Goal: Navigation & Orientation: Find specific page/section

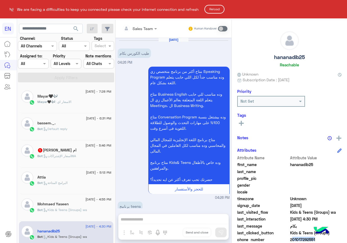
scroll to position [49, 0]
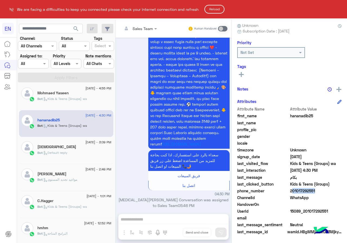
click at [218, 9] on button "Reload" at bounding box center [214, 9] width 20 height 9
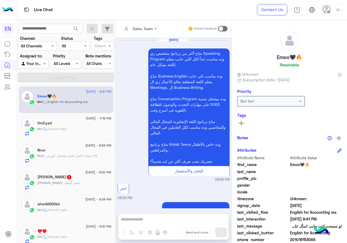
scroll to position [1459, 0]
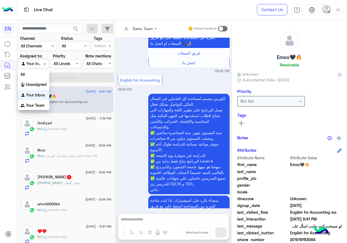
click at [45, 65] on span at bounding box center [45, 64] width 7 height 6
click at [33, 73] on div "All" at bounding box center [33, 74] width 31 height 10
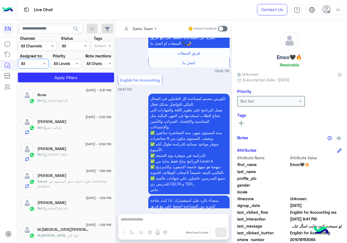
scroll to position [379, 0]
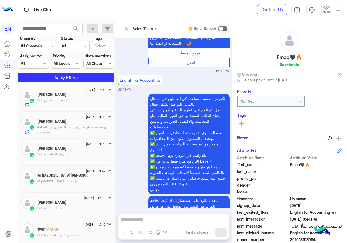
click at [92, 196] on span "9 September - 12:40 PM" at bounding box center [97, 197] width 27 height 5
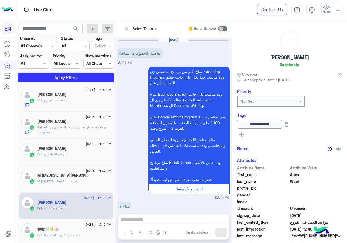
scroll to position [249, 0]
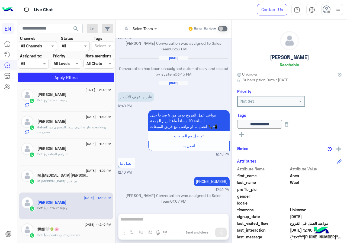
click at [77, 175] on div "M.Yasmin Hassan" at bounding box center [74, 176] width 74 height 6
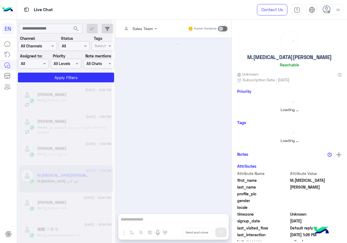
scroll to position [133, 0]
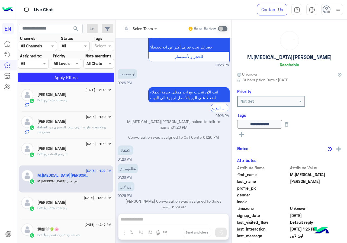
click at [66, 146] on h5 "hisham Mohamed Ali" at bounding box center [51, 148] width 29 height 5
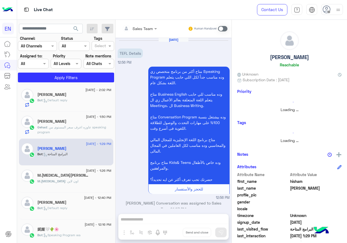
scroll to position [161, 0]
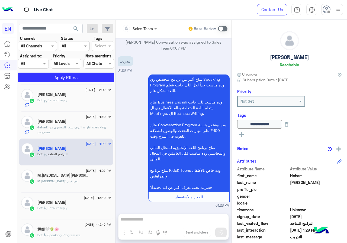
click at [79, 125] on span ": عاوزه اعرف سعر المستوى من speaking program" at bounding box center [71, 129] width 69 height 9
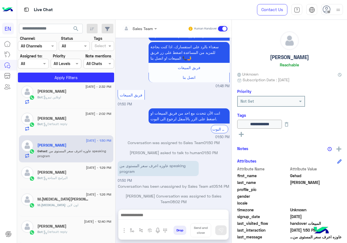
scroll to position [325, 0]
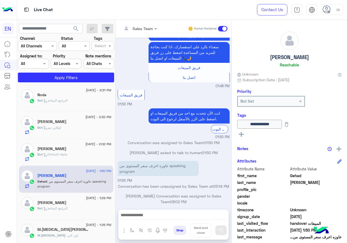
click at [72, 152] on div "Bot : Default reply" at bounding box center [74, 156] width 74 height 9
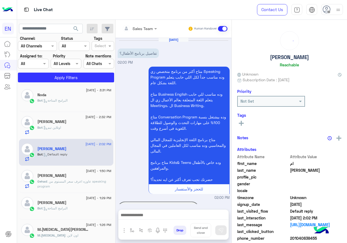
scroll to position [88, 0]
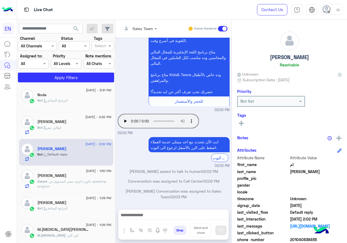
click at [71, 133] on div "Bot : اونلاين تيم" at bounding box center [74, 129] width 74 height 9
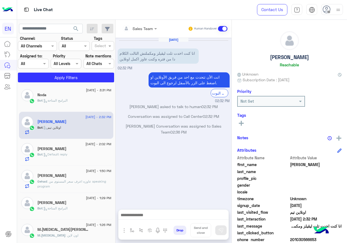
click at [73, 106] on div "Bot : البرامج المتاحة" at bounding box center [74, 102] width 74 height 9
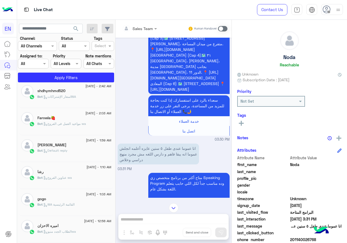
scroll to position [3, 0]
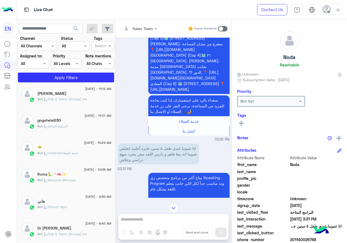
click at [83, 226] on div "Dr rabab saeed" at bounding box center [74, 229] width 74 height 6
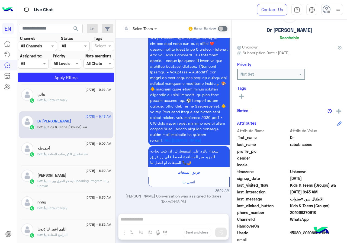
scroll to position [111, 0]
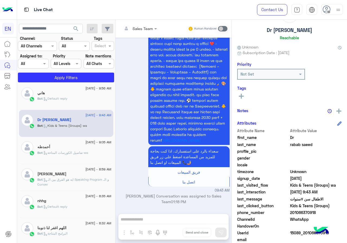
click at [70, 218] on div "9 September - 8:32 AM اللهم اغفر لنا ذنوبنا Bot : البرامج المتاحة" at bounding box center [66, 231] width 94 height 27
click at [72, 223] on div "9 September - 8:32 AM" at bounding box center [74, 224] width 74 height 4
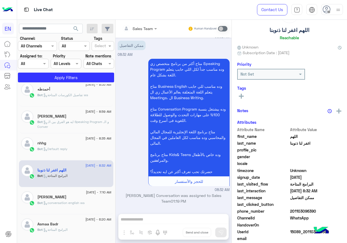
scroll to position [220, 0]
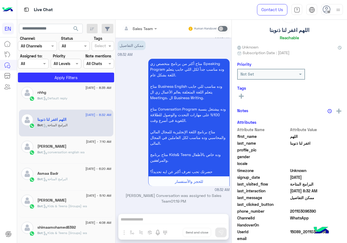
click at [72, 223] on div "9 September - 4:08 AM" at bounding box center [74, 224] width 74 height 4
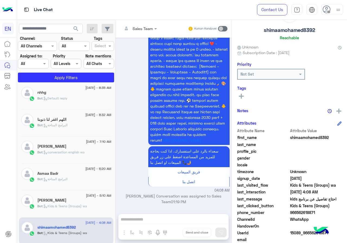
scroll to position [328, 0]
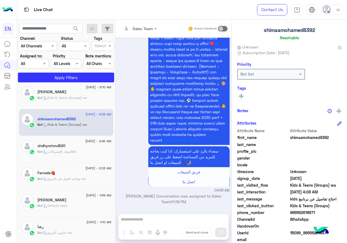
click at [73, 219] on div "9 September - 1:10 AM رشا Bot : عناوين الفروع wa" at bounding box center [66, 230] width 94 height 27
click at [76, 227] on div "رشا" at bounding box center [74, 228] width 74 height 6
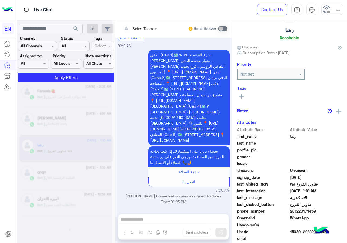
scroll to position [3, 0]
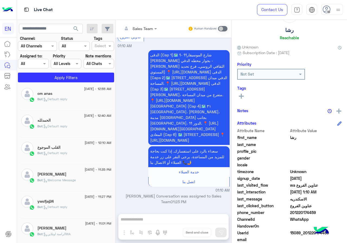
click at [76, 227] on div "Omar Dagher" at bounding box center [74, 229] width 74 height 6
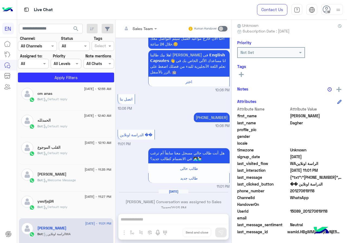
click at [303, 190] on span "201270619118" at bounding box center [316, 191] width 52 height 6
copy span "201270619118"
click at [243, 71] on button at bounding box center [241, 74] width 8 height 7
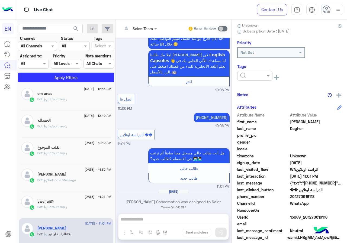
click at [250, 73] on input "text" at bounding box center [248, 76] width 17 height 6
click at [256, 117] on div "Nagham Osama" at bounding box center [254, 120] width 35 height 10
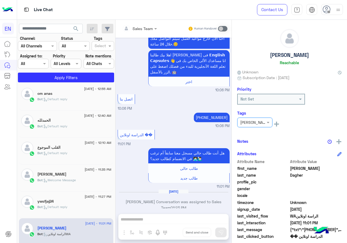
scroll to position [0, 0]
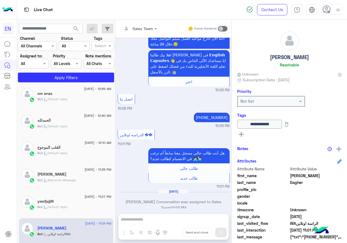
click at [297, 59] on h5 "Omar Dagher" at bounding box center [289, 57] width 39 height 6
copy h5 "Omar Dagher"
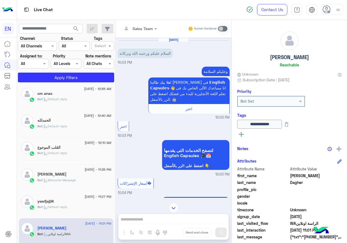
click at [76, 207] on div "Bot : Default reply" at bounding box center [74, 209] width 74 height 9
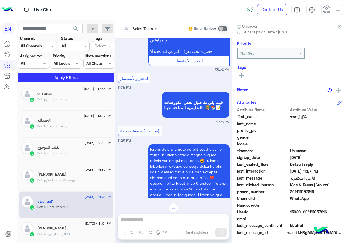
scroll to position [49, 0]
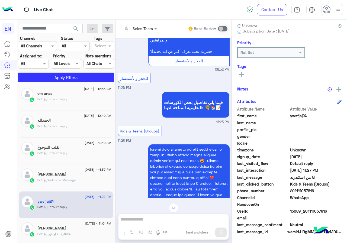
click at [303, 190] on span "201111057816" at bounding box center [316, 191] width 52 height 6
copy span "201111057816"
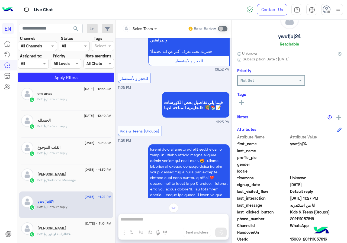
scroll to position [0, 0]
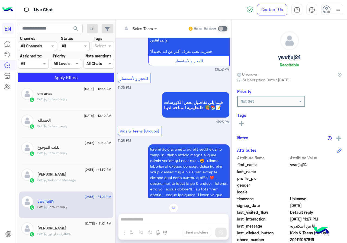
click at [242, 121] on button at bounding box center [241, 123] width 8 height 7
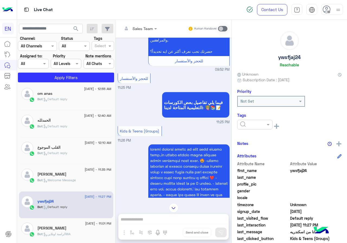
click at [247, 124] on input "text" at bounding box center [248, 125] width 17 height 6
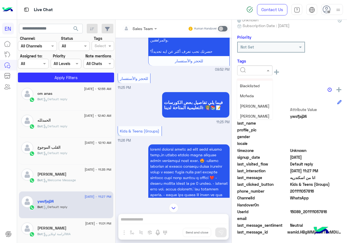
scroll to position [71, 0]
click at [262, 113] on span "Nagham Osama" at bounding box center [255, 114] width 30 height 5
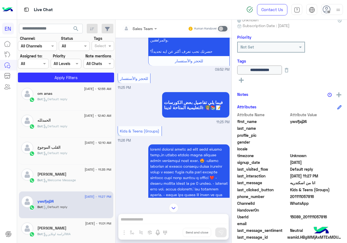
click at [65, 175] on div "سليم ابو محمد" at bounding box center [74, 175] width 74 height 6
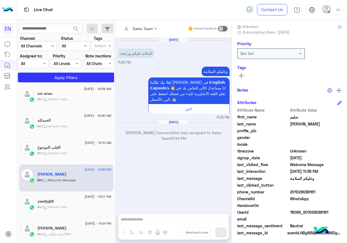
scroll to position [49, 0]
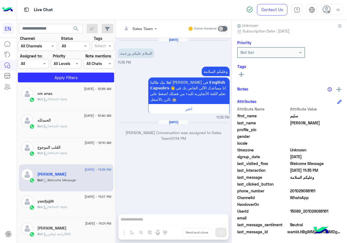
click at [309, 191] on span "201029088161" at bounding box center [316, 191] width 52 height 6
copy span "201029088161"
click at [243, 73] on icon at bounding box center [241, 74] width 5 height 5
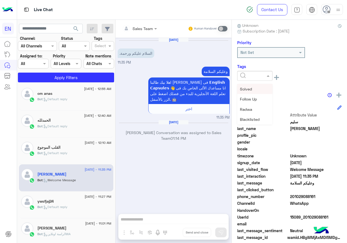
click at [249, 74] on input "text" at bounding box center [248, 76] width 17 height 6
click at [250, 121] on span "Nagham Osama" at bounding box center [255, 119] width 30 height 5
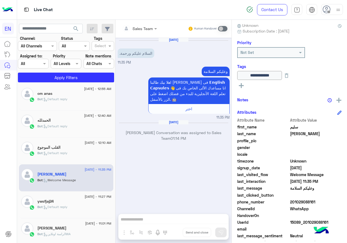
click at [45, 153] on span ": Default reply" at bounding box center [55, 153] width 25 height 4
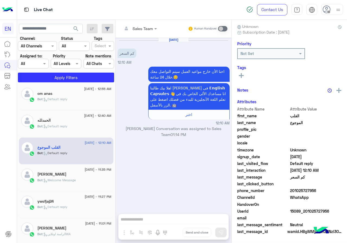
scroll to position [49, 0]
click at [305, 191] on span "201025727956" at bounding box center [316, 191] width 52 height 6
copy span "201025727956"
click at [243, 71] on button at bounding box center [241, 74] width 8 height 7
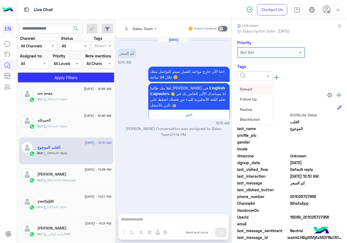
click at [246, 74] on input "text" at bounding box center [248, 76] width 17 height 6
click at [252, 118] on span "Nagham Osama" at bounding box center [255, 119] width 30 height 5
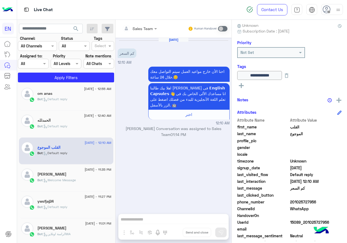
click at [74, 126] on div "Bot : Default reply" at bounding box center [74, 128] width 74 height 9
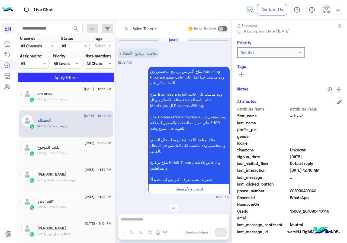
click at [310, 189] on span "201090410140" at bounding box center [316, 191] width 52 height 6
copy span "201090410140"
click at [243, 75] on rect at bounding box center [241, 74] width 5 height 1
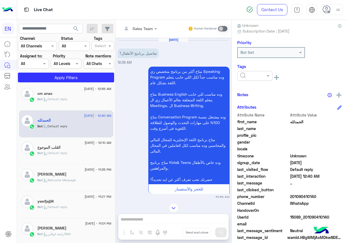
click at [249, 78] on input "text" at bounding box center [248, 76] width 17 height 6
click at [249, 119] on span "Nagham Osama" at bounding box center [255, 119] width 30 height 5
click at [58, 97] on span ": Default reply" at bounding box center [55, 99] width 25 height 4
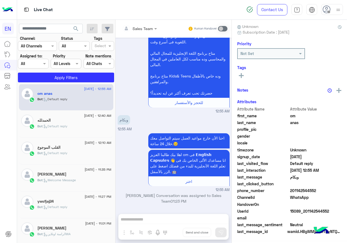
scroll to position [49, 0]
click at [303, 189] on span "201142544552" at bounding box center [316, 191] width 52 height 6
copy span "201142544552"
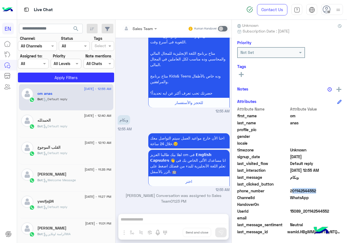
click at [241, 76] on icon at bounding box center [241, 74] width 5 height 5
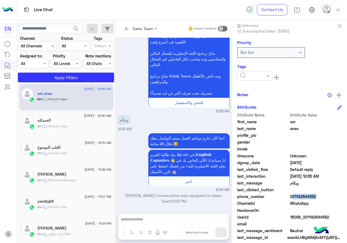
click at [247, 79] on div at bounding box center [254, 76] width 35 height 10
click at [253, 121] on span "Nagham Osama" at bounding box center [255, 119] width 30 height 5
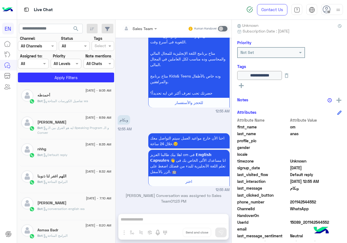
scroll to position [165, 0]
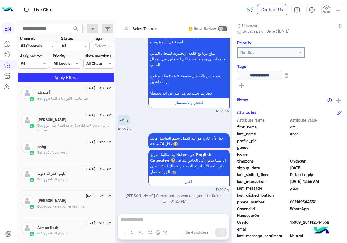
click at [69, 229] on div "Asmaa Badr" at bounding box center [74, 229] width 74 height 6
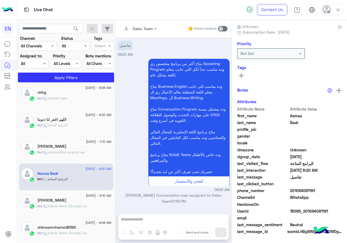
scroll to position [49, 0]
click at [53, 237] on div "Bot : Kids & Teens (Groups) wa" at bounding box center [74, 235] width 74 height 9
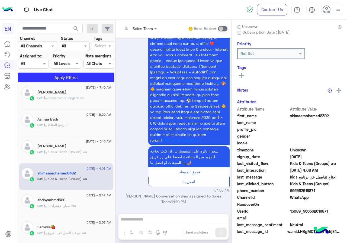
scroll to position [49, 0]
click at [68, 223] on div "9 September - 2:03 AM" at bounding box center [74, 223] width 74 height 4
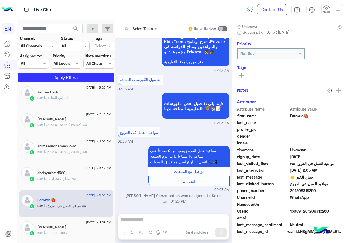
scroll to position [49, 0]
click at [67, 228] on div "Yasmeen Farouk" at bounding box center [74, 228] width 74 height 6
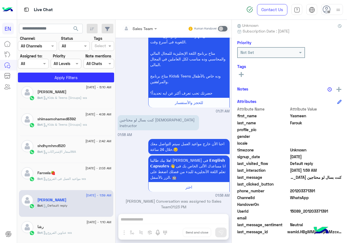
scroll to position [355, 0]
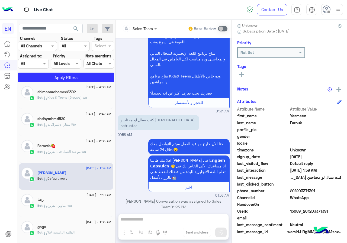
click at [65, 230] on div "gogo" at bounding box center [74, 228] width 74 height 6
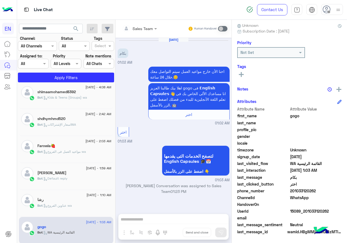
click at [65, 230] on div "gogo" at bounding box center [74, 228] width 74 height 6
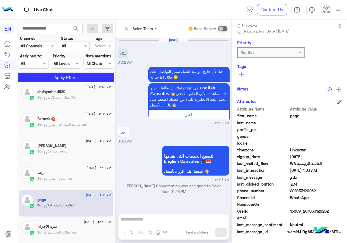
click at [65, 230] on span "Bot : الطلاب الجدد منيوwa" at bounding box center [56, 232] width 38 height 4
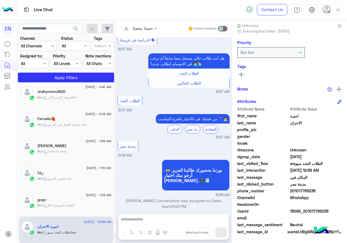
click at [300, 197] on span "WhatsApp" at bounding box center [316, 198] width 52 height 6
click at [302, 192] on span "201017765235" at bounding box center [316, 191] width 52 height 6
copy span "201017765235"
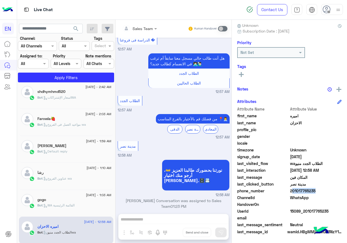
copy span "201017765235"
click at [240, 72] on icon at bounding box center [241, 74] width 5 height 5
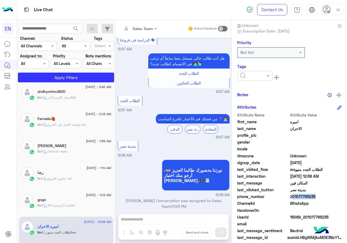
click at [249, 76] on input "text" at bounding box center [248, 76] width 17 height 6
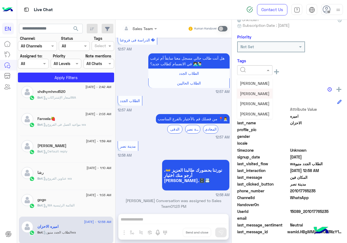
scroll to position [17, 0]
click at [258, 118] on span "Nada Mohamed" at bounding box center [255, 117] width 30 height 5
click at [73, 206] on span ": WA القائمة الرئيسية" at bounding box center [59, 205] width 32 height 4
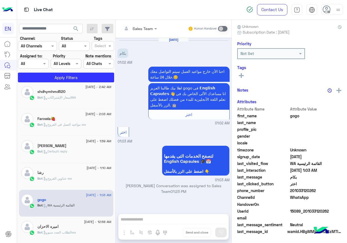
scroll to position [48, 0]
click at [84, 181] on div "Bot : عناوين الفروع wa" at bounding box center [74, 180] width 74 height 9
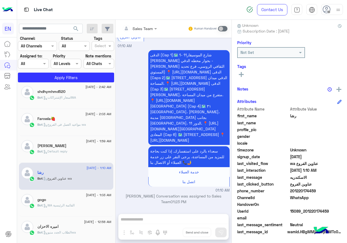
scroll to position [49, 0]
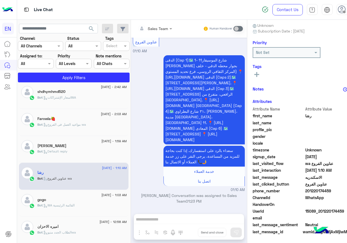
click at [309, 191] on span "201220174459" at bounding box center [316, 191] width 52 height 6
copy span "201220174459"
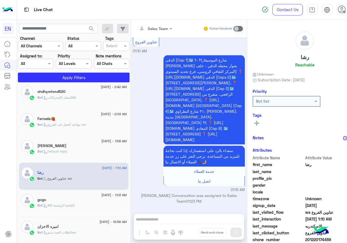
click at [289, 58] on h5 "رشا" at bounding box center [289, 57] width 8 height 6
click at [240, 122] on icon at bounding box center [241, 123] width 5 height 5
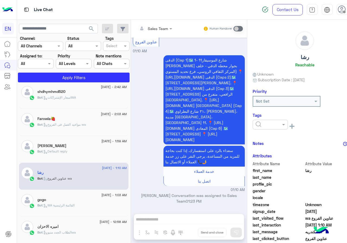
click at [250, 126] on input "text" at bounding box center [248, 125] width 17 height 6
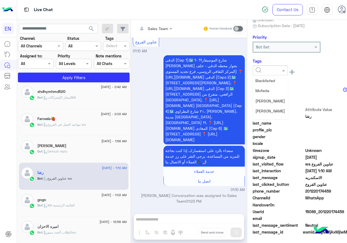
scroll to position [71, 0]
click at [250, 112] on span "Nagham Osama" at bounding box center [255, 114] width 30 height 5
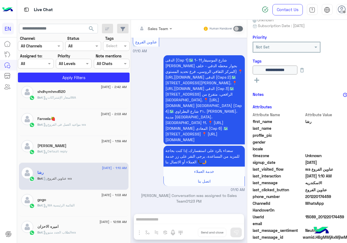
click at [64, 152] on span ": Default reply" at bounding box center [55, 151] width 25 height 4
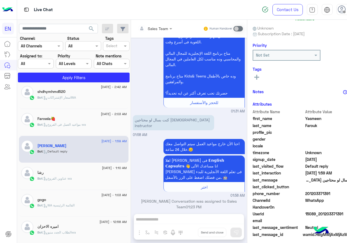
scroll to position [49, 0]
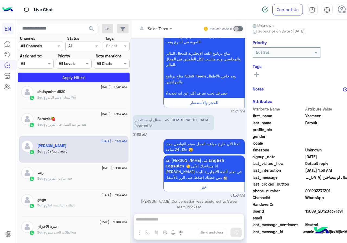
click at [301, 193] on span "201203371391" at bounding box center [316, 191] width 52 height 6
click at [244, 72] on button at bounding box center [241, 74] width 8 height 7
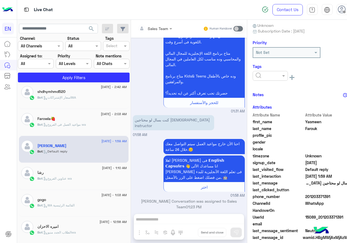
click at [250, 79] on div at bounding box center [254, 76] width 35 height 10
click at [253, 75] on input "text" at bounding box center [248, 76] width 17 height 6
click at [260, 118] on span "Nagham Osama" at bounding box center [255, 119] width 30 height 5
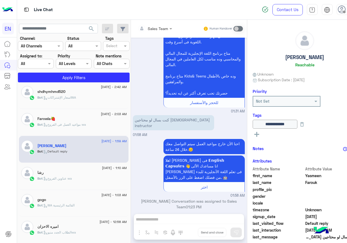
scroll to position [60, 0]
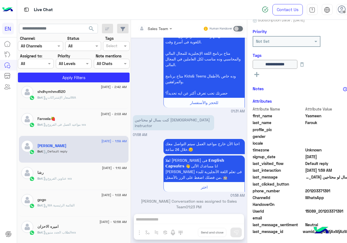
click at [311, 189] on span "201203371391" at bounding box center [316, 191] width 52 height 6
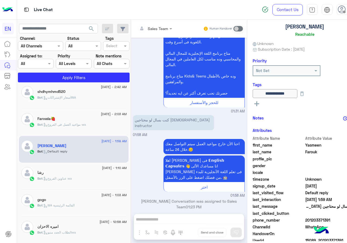
scroll to position [0, 0]
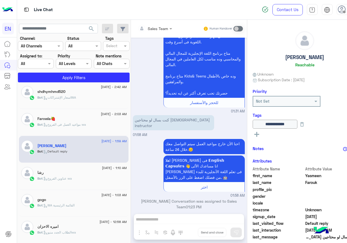
click at [298, 54] on div "Yasmeen Farouk Reachable" at bounding box center [289, 50] width 104 height 38
click at [73, 112] on div "9 September - 2:03 AM Farowla🍓 Bot : مواعيد العمل فى الفروع wa" at bounding box center [66, 122] width 94 height 27
click at [76, 121] on div "Farowla🍓" at bounding box center [74, 120] width 74 height 6
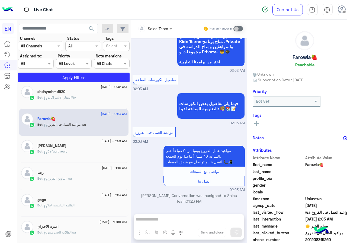
scroll to position [49, 0]
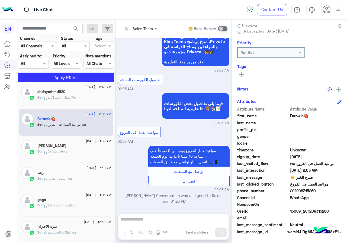
click at [301, 191] on span "201208315260" at bounding box center [316, 191] width 52 height 6
click at [242, 74] on rect at bounding box center [241, 74] width 5 height 1
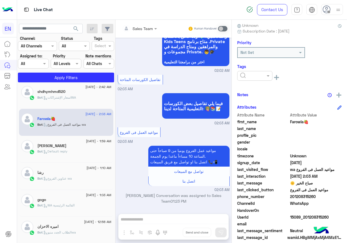
click at [247, 75] on input "text" at bounding box center [248, 76] width 17 height 6
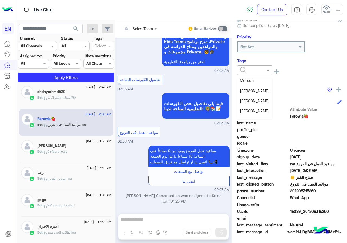
scroll to position [44, 0]
click at [257, 93] on div "Nada Mohamed" at bounding box center [254, 90] width 35 height 10
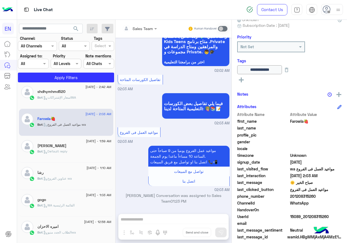
click at [63, 99] on p "Bot : اسعار الإشتراكاتWA" at bounding box center [56, 97] width 38 height 5
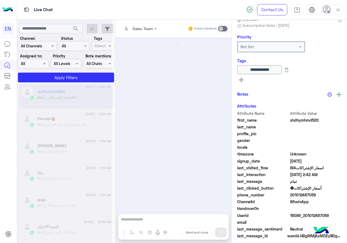
scroll to position [206, 0]
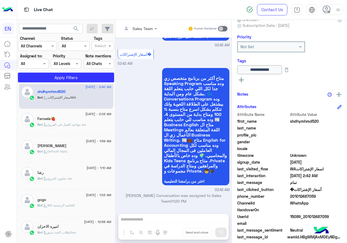
click at [305, 195] on span "201012487059" at bounding box center [316, 197] width 52 height 6
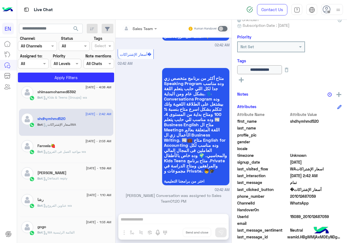
click at [72, 96] on span ": Kids & Teens (Groups) wa" at bounding box center [65, 97] width 44 height 4
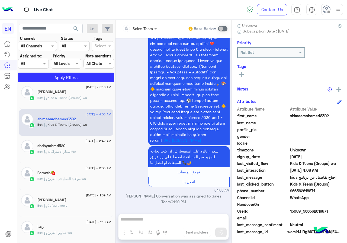
scroll to position [301, 0]
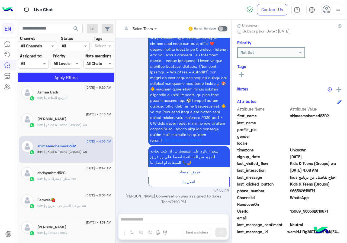
click at [303, 192] on span "966562618871" at bounding box center [316, 191] width 52 height 6
click at [248, 75] on div "See All" at bounding box center [289, 74] width 104 height 7
click at [244, 74] on button at bounding box center [241, 74] width 8 height 7
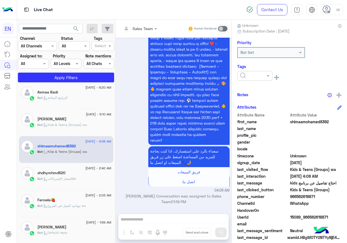
click at [247, 75] on input "text" at bounding box center [248, 76] width 17 height 6
click at [255, 96] on span "Nada Mohamed" at bounding box center [255, 96] width 30 height 5
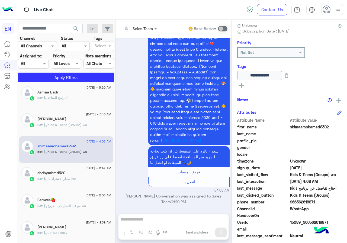
click at [51, 119] on h5 "Mahmoud Ali Gomaa Afifi" at bounding box center [51, 119] width 29 height 5
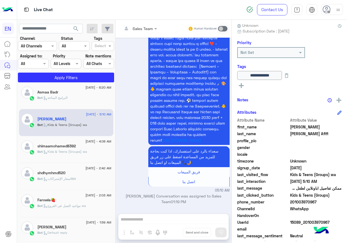
scroll to position [60, 0]
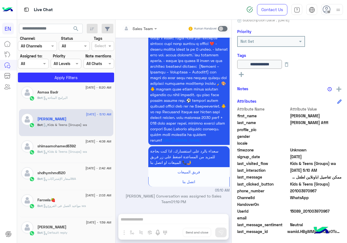
click at [304, 190] on span "201003970967" at bounding box center [316, 191] width 52 height 6
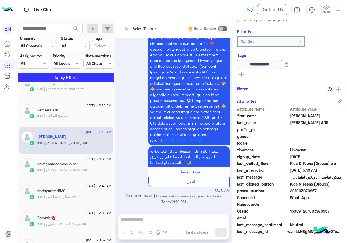
scroll to position [274, 0]
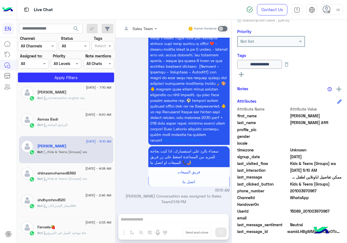
click at [76, 128] on div "Bot : البرامج المتاحة" at bounding box center [74, 127] width 74 height 9
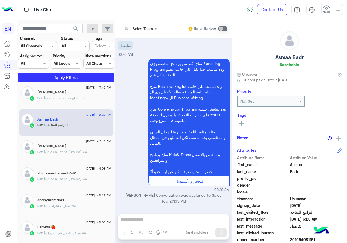
scroll to position [49, 0]
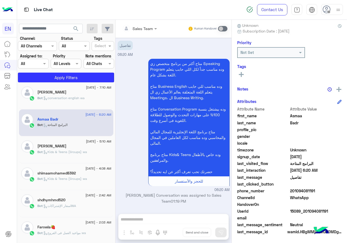
click at [298, 191] on span "201094081191" at bounding box center [316, 191] width 52 height 6
click at [245, 72] on button at bounding box center [241, 74] width 8 height 7
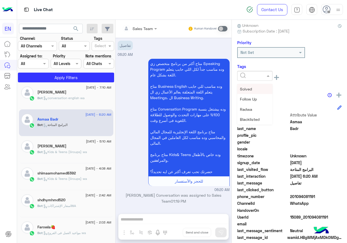
click at [248, 74] on input "text" at bounding box center [248, 76] width 17 height 6
click at [256, 92] on div "Nada Mohamed" at bounding box center [254, 96] width 35 height 10
click at [71, 96] on span ": conversation english wa" at bounding box center [64, 98] width 42 height 4
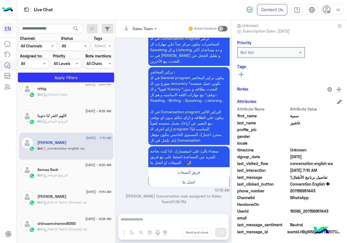
scroll to position [192, 0]
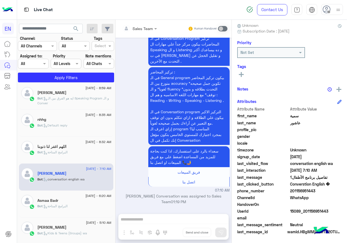
click at [303, 192] on span "201156951443" at bounding box center [316, 191] width 52 height 6
click at [244, 75] on button at bounding box center [241, 74] width 8 height 7
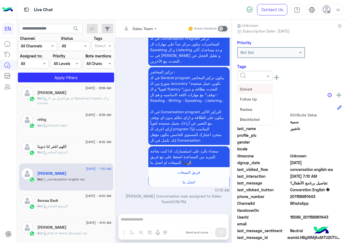
click at [252, 78] on input "text" at bounding box center [248, 76] width 17 height 6
click at [253, 120] on span "Nagham Osama" at bounding box center [255, 119] width 30 height 5
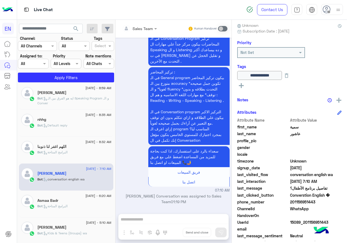
click at [91, 144] on span "9 September - 8:32 AM" at bounding box center [98, 142] width 26 height 5
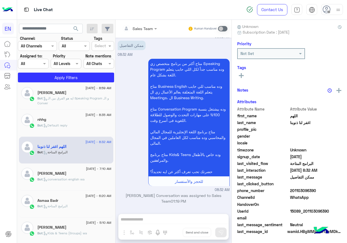
scroll to position [49, 0]
click at [305, 194] on span "201103096390" at bounding box center [316, 191] width 52 height 6
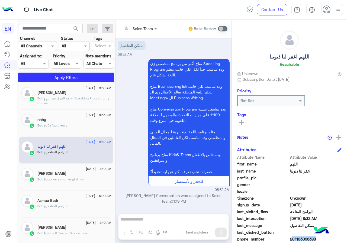
scroll to position [0, 0]
click at [244, 123] on button at bounding box center [241, 123] width 8 height 7
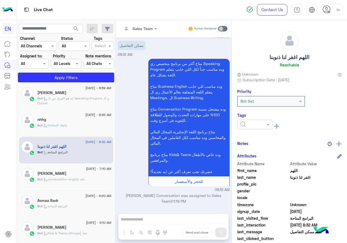
click at [253, 124] on input "text" at bounding box center [248, 125] width 17 height 6
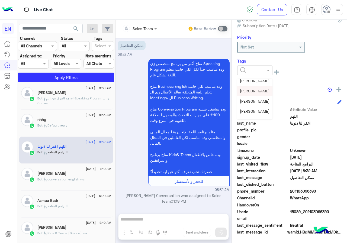
scroll to position [71, 0]
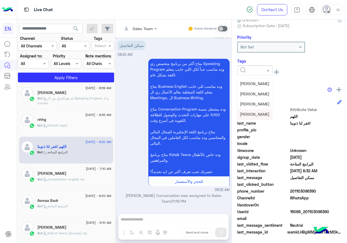
click at [253, 114] on span "Nagham Osama" at bounding box center [255, 114] width 30 height 5
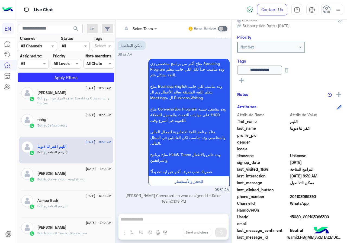
click at [59, 128] on p "Bot : Default reply" at bounding box center [52, 125] width 30 height 5
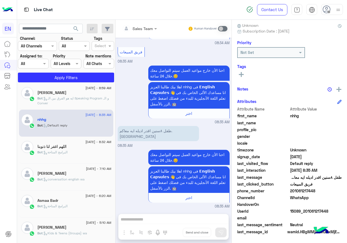
scroll to position [49, 0]
click at [242, 73] on icon at bounding box center [241, 74] width 5 height 5
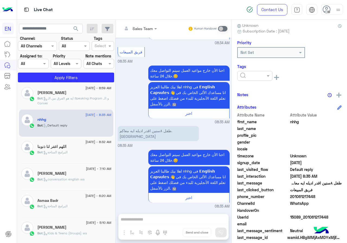
click at [245, 78] on input "text" at bounding box center [248, 76] width 17 height 6
click at [246, 120] on span "Nagham Osama" at bounding box center [255, 119] width 30 height 5
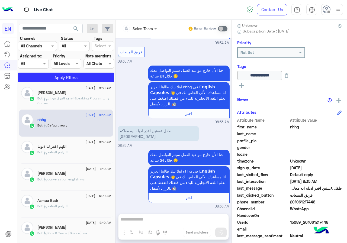
click at [88, 94] on div "Nourhan Ahmed" at bounding box center [74, 94] width 74 height 6
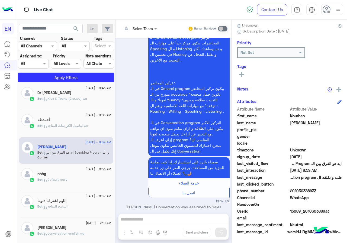
scroll to position [111, 0]
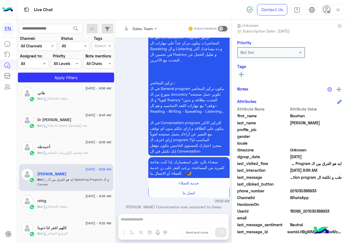
click at [304, 191] on span "201030388933" at bounding box center [316, 191] width 52 height 6
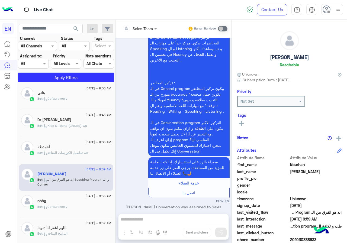
click at [242, 125] on icon at bounding box center [241, 123] width 5 height 5
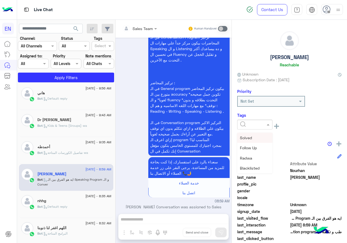
click at [250, 127] on input "text" at bounding box center [248, 125] width 17 height 6
click at [253, 168] on span "Nagham Osama" at bounding box center [255, 168] width 30 height 5
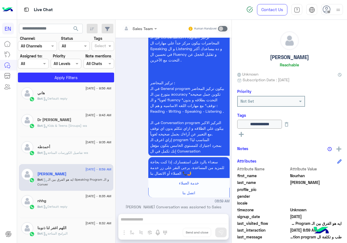
click at [292, 57] on h5 "Nourhan Ahmed" at bounding box center [289, 57] width 39 height 6
click at [78, 153] on span ": تفاصيل الكورسات المتاحة wa" at bounding box center [66, 153] width 46 height 4
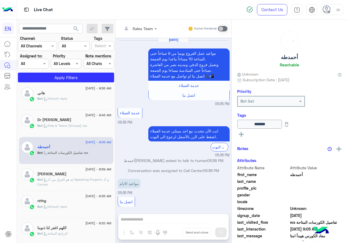
scroll to position [398, 0]
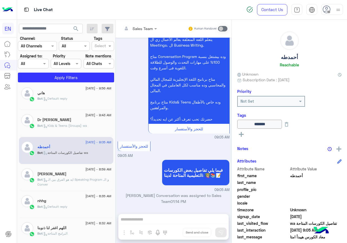
click at [96, 127] on div "Bot : Kids & Teens (Groups) wa" at bounding box center [74, 127] width 74 height 9
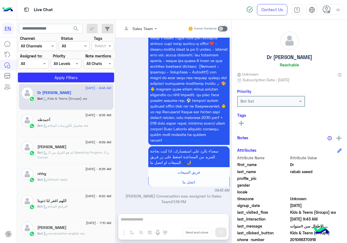
scroll to position [49, 0]
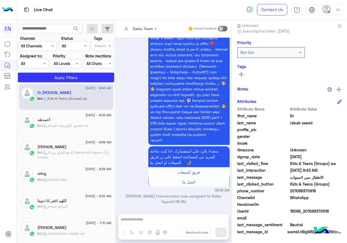
click at [308, 191] on span "201066370918" at bounding box center [316, 191] width 52 height 6
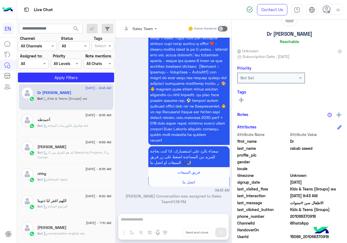
scroll to position [0, 0]
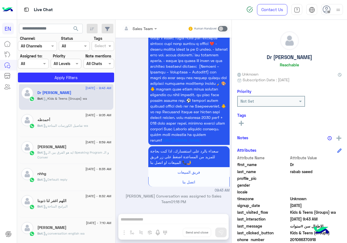
click at [243, 123] on rect at bounding box center [241, 123] width 5 height 1
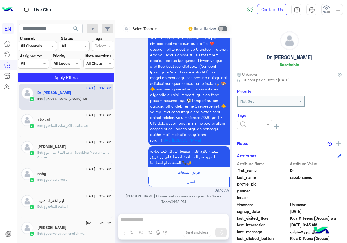
click at [247, 124] on input "text" at bounding box center [248, 125] width 17 height 6
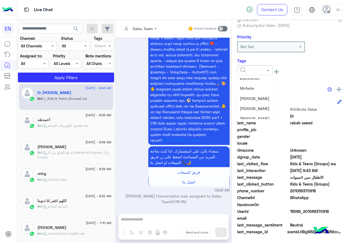
scroll to position [71, 0]
click at [258, 113] on span "Nagham Osama" at bounding box center [255, 114] width 30 height 5
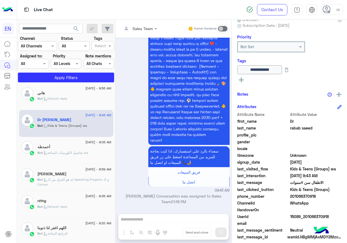
click at [70, 99] on div "Bot : Default reply" at bounding box center [74, 100] width 74 height 9
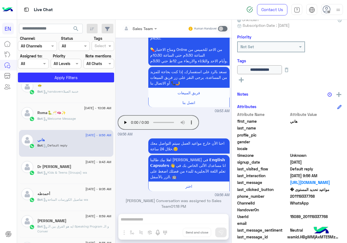
scroll to position [57, 0]
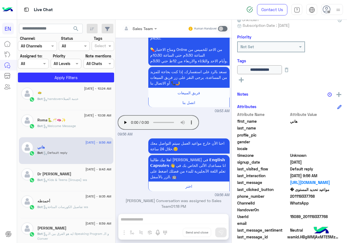
click at [77, 123] on div "Roma🐍🥂🫦✨" at bounding box center [74, 121] width 74 height 6
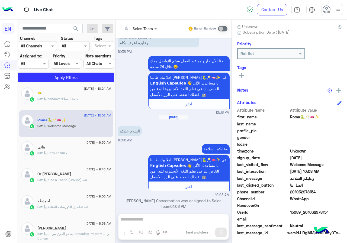
scroll to position [49, 0]
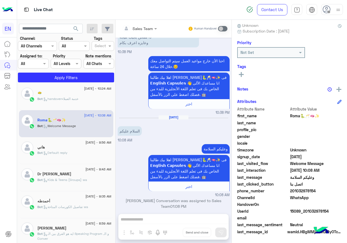
click at [304, 191] on span "201032978154" at bounding box center [316, 191] width 52 height 6
click at [244, 75] on button at bounding box center [241, 74] width 8 height 7
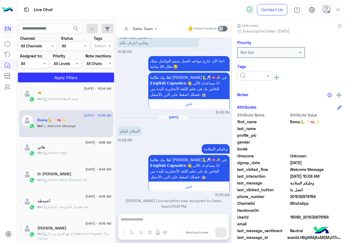
click at [249, 76] on input "text" at bounding box center [248, 76] width 17 height 6
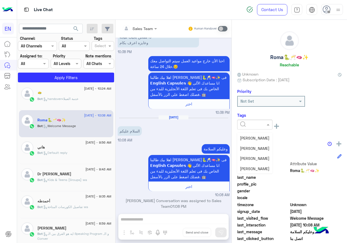
scroll to position [71, 0]
click at [251, 150] on span "Shorouq Hamada" at bounding box center [255, 148] width 30 height 5
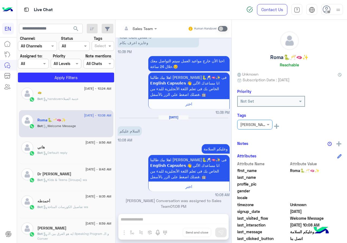
click at [71, 99] on span ": handoverخدمة العملاء" at bounding box center [61, 99] width 36 height 4
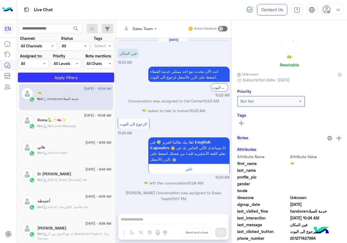
scroll to position [3, 0]
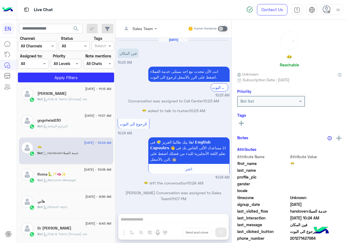
click at [70, 118] on div "gogohelal230" at bounding box center [74, 121] width 74 height 6
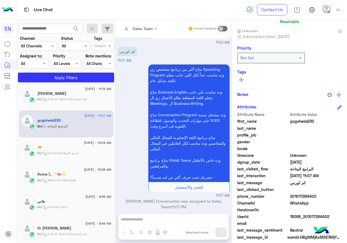
scroll to position [49, 0]
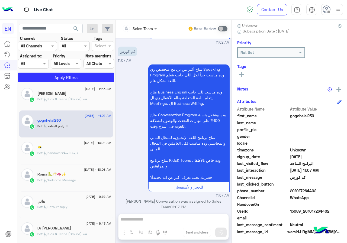
click at [312, 191] on span "201017264402" at bounding box center [316, 191] width 52 height 6
click at [242, 74] on rect at bounding box center [241, 74] width 5 height 1
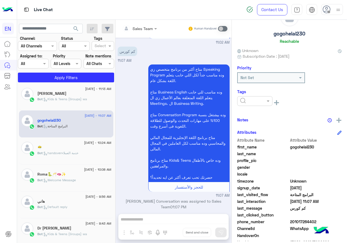
scroll to position [0, 0]
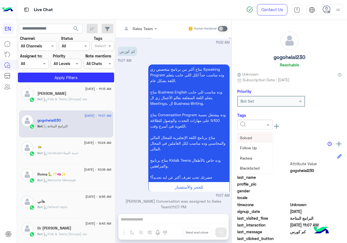
click at [258, 122] on div at bounding box center [254, 124] width 35 height 6
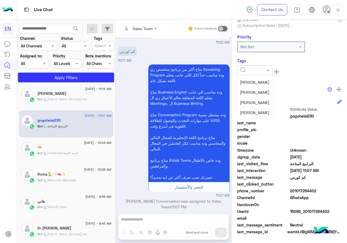
scroll to position [71, 0]
click at [255, 113] on span "Nagham Osama" at bounding box center [255, 114] width 30 height 5
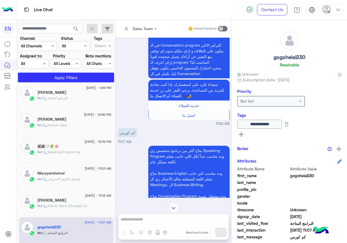
scroll to position [382, 0]
click at [86, 211] on div "Bot : Kids & Teens (Groups) wa" at bounding box center [74, 207] width 74 height 9
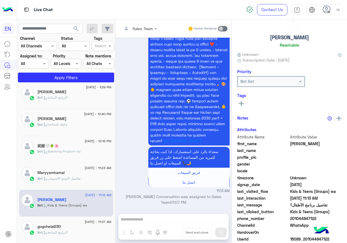
scroll to position [47, 0]
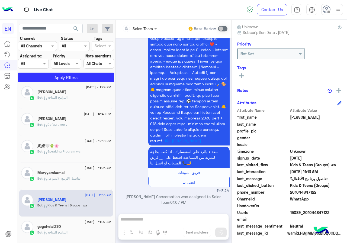
click at [306, 191] on span "201044847122" at bounding box center [316, 192] width 52 height 6
click at [239, 80] on div "See All" at bounding box center [289, 76] width 104 height 8
click at [240, 76] on rect at bounding box center [241, 75] width 5 height 1
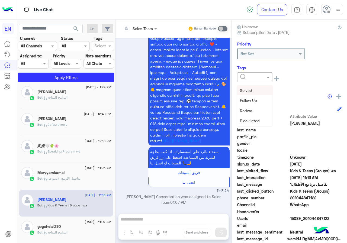
click at [254, 81] on div at bounding box center [254, 77] width 35 height 10
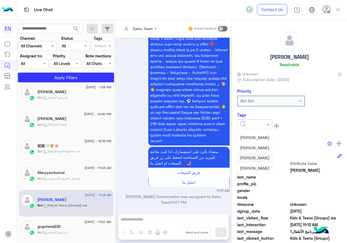
scroll to position [44, 0]
click at [252, 142] on span "Nada Mohamed" at bounding box center [255, 144] width 30 height 5
click at [79, 174] on div "Maryyamkamal" at bounding box center [74, 173] width 74 height 6
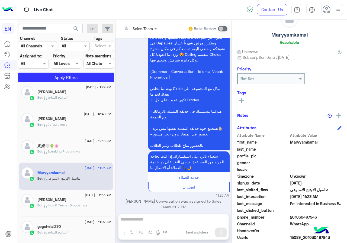
scroll to position [49, 0]
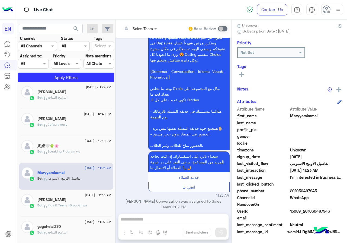
click at [302, 191] on span "201030497943" at bounding box center [316, 191] width 52 height 6
click at [240, 75] on rect at bounding box center [241, 74] width 5 height 1
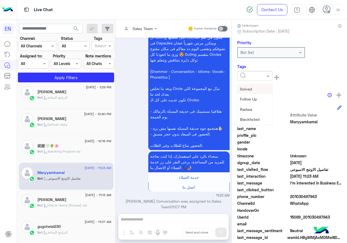
click at [244, 78] on input "text" at bounding box center [248, 76] width 17 height 6
click at [253, 122] on div "Nagham Osama" at bounding box center [254, 120] width 35 height 10
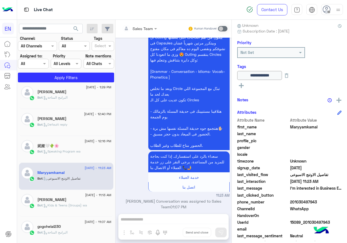
click at [90, 144] on div "妮娅🤍🌵🌸" at bounding box center [74, 147] width 74 height 6
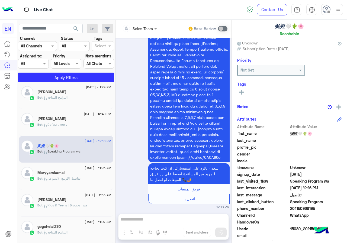
scroll to position [49, 0]
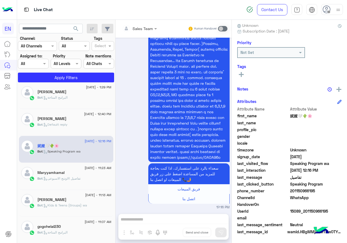
click at [310, 190] on span "201150966195" at bounding box center [316, 191] width 52 height 6
click at [298, 196] on span "WhatsApp" at bounding box center [316, 198] width 52 height 6
click at [300, 192] on span "201150966195" at bounding box center [316, 191] width 52 height 6
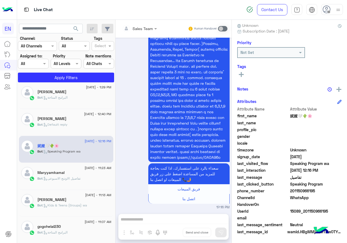
click at [300, 192] on span "201150966195" at bounding box center [316, 191] width 52 height 6
click at [243, 76] on icon at bounding box center [241, 74] width 5 height 5
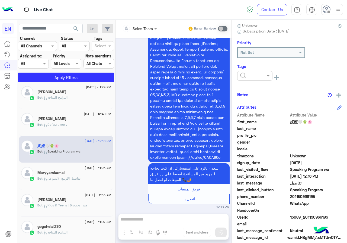
click at [248, 76] on input "text" at bounding box center [248, 76] width 17 height 6
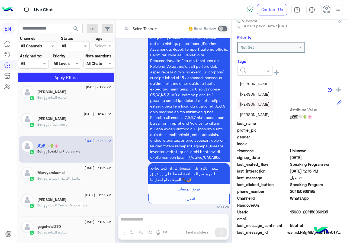
scroll to position [54, 0]
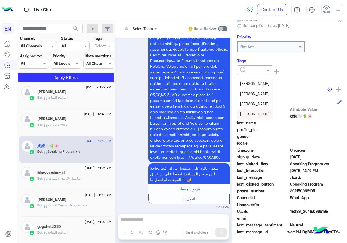
click at [252, 111] on div "Nagham Osama" at bounding box center [254, 114] width 35 height 10
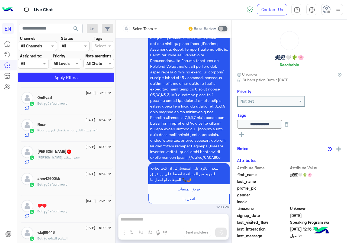
scroll to position [30, 0]
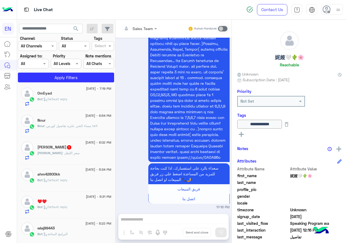
click at [85, 228] on div "wlaj99443" at bounding box center [74, 229] width 74 height 6
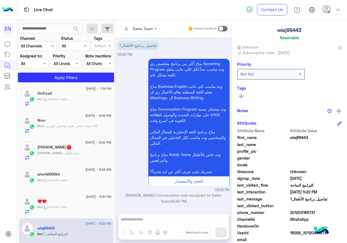
scroll to position [49, 0]
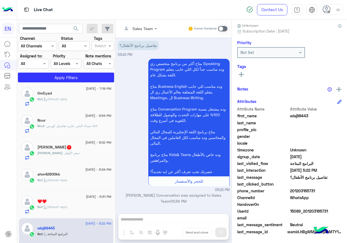
click at [311, 189] on span "201203165731" at bounding box center [316, 191] width 52 height 6
click at [240, 75] on rect at bounding box center [241, 74] width 5 height 1
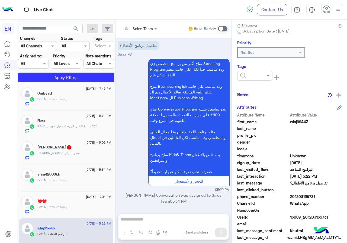
click at [246, 78] on input "text" at bounding box center [248, 76] width 17 height 6
click at [256, 117] on span "Nagham Osama" at bounding box center [255, 119] width 30 height 5
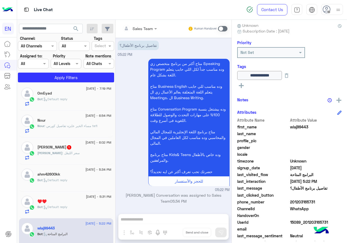
click at [75, 201] on div "♥️♥️" at bounding box center [74, 202] width 74 height 6
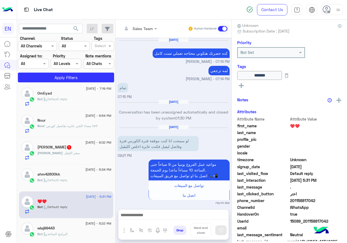
scroll to position [425, 0]
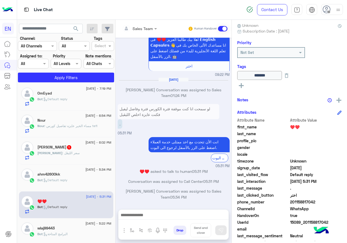
click at [85, 170] on span "9 September - 5:34 PM" at bounding box center [98, 169] width 26 height 5
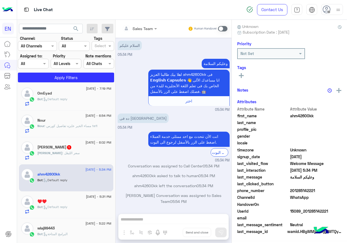
scroll to position [47, 0]
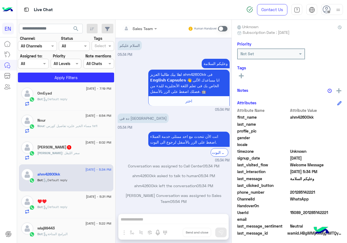
click at [52, 149] on h5 "nurhann 1" at bounding box center [54, 147] width 34 height 5
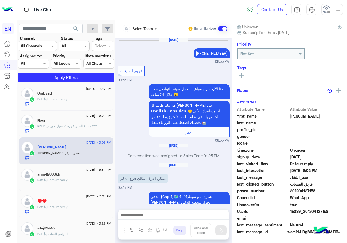
scroll to position [588, 0]
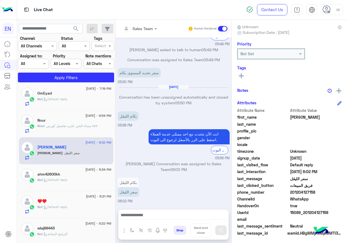
click at [298, 192] on span "201204127158" at bounding box center [316, 192] width 52 height 6
click at [242, 75] on icon at bounding box center [241, 75] width 5 height 5
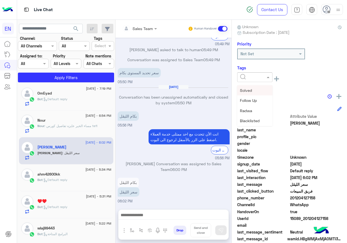
click at [249, 79] on input "text" at bounding box center [248, 78] width 17 height 6
click at [251, 92] on span "Abdullah Sales" at bounding box center [255, 90] width 30 height 5
click at [76, 124] on p "Nour : مساء الخير عايزه تفاصيل كورس tefl" at bounding box center [67, 126] width 60 height 5
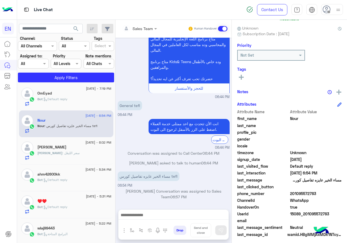
scroll to position [49, 0]
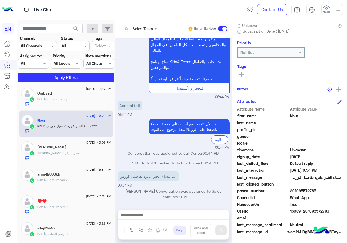
click at [311, 193] on span "201095572783" at bounding box center [316, 191] width 52 height 6
click at [243, 77] on icon at bounding box center [241, 74] width 5 height 5
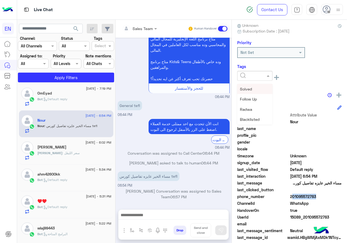
click at [252, 74] on input "text" at bounding box center [248, 76] width 17 height 6
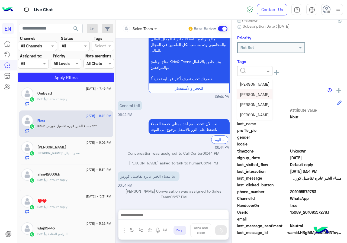
scroll to position [54, 0]
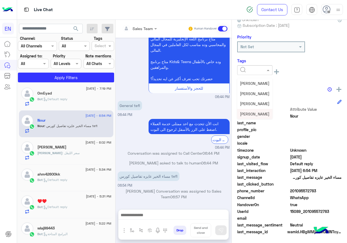
click at [259, 114] on span "Nagham Osama" at bounding box center [255, 114] width 30 height 5
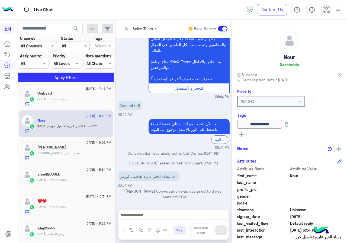
scroll to position [60, 0]
